Goal: Task Accomplishment & Management: Manage account settings

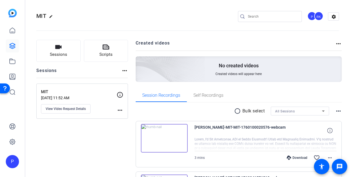
click at [119, 109] on mat-icon "more_horiz" at bounding box center [120, 110] width 7 height 7
click at [75, 109] on div at bounding box center [175, 88] width 350 height 177
click at [61, 111] on button "View Video Request Details" at bounding box center [66, 108] width 50 height 9
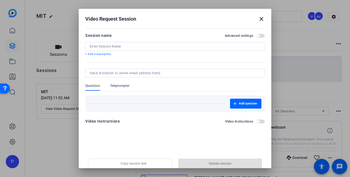
type input "MIT"
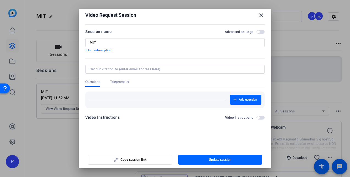
scroll to position [6, 0]
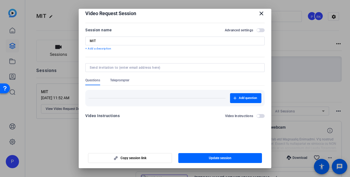
click at [259, 14] on mat-icon "close" at bounding box center [261, 13] width 7 height 7
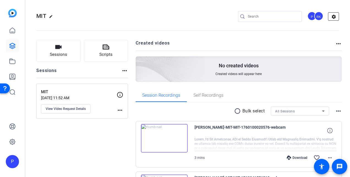
click at [329, 17] on mat-icon "settings" at bounding box center [333, 17] width 11 height 8
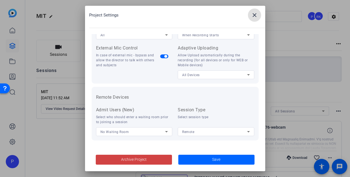
scroll to position [0, 0]
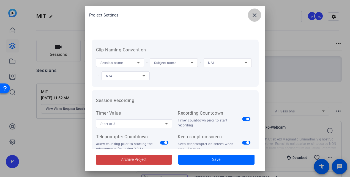
click at [254, 16] on mat-icon "close" at bounding box center [254, 15] width 7 height 7
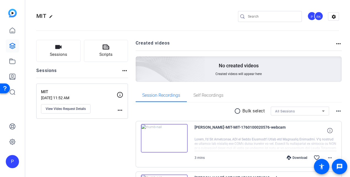
click at [309, 18] on div "P" at bounding box center [311, 16] width 9 height 9
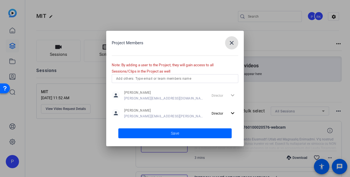
click at [158, 80] on input "text" at bounding box center [175, 78] width 118 height 7
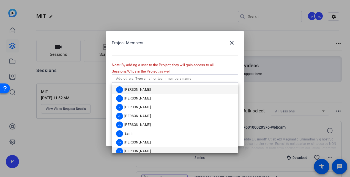
click at [137, 150] on span "Tyler Jackson" at bounding box center [137, 151] width 26 height 4
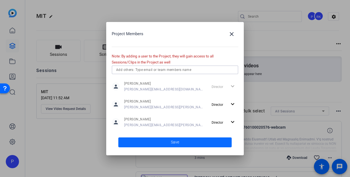
click at [175, 141] on span "Save" at bounding box center [175, 143] width 8 height 6
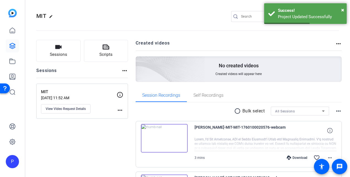
click at [212, 23] on openreel-divider-bar at bounding box center [187, 29] width 303 height 17
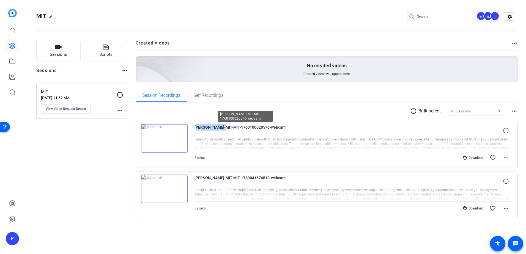
drag, startPoint x: 194, startPoint y: 127, endPoint x: 221, endPoint y: 128, distance: 27.5
click at [221, 128] on div "Ron Messenger-MIT-MIT-1760100020576-webcam 3 mins Download favorite_border more…" at bounding box center [327, 144] width 383 height 47
copy span "Ron Messenger"
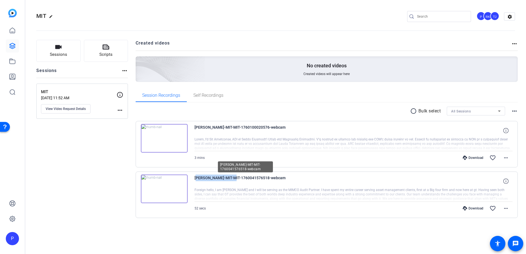
drag, startPoint x: 195, startPoint y: 177, endPoint x: 227, endPoint y: 179, distance: 32.2
click at [227, 179] on span "[PERSON_NAME]-MIT-MIT-1760041576518-webcam" at bounding box center [246, 181] width 102 height 13
copy span "Stephanie Zappulla"
